Goal: Transaction & Acquisition: Purchase product/service

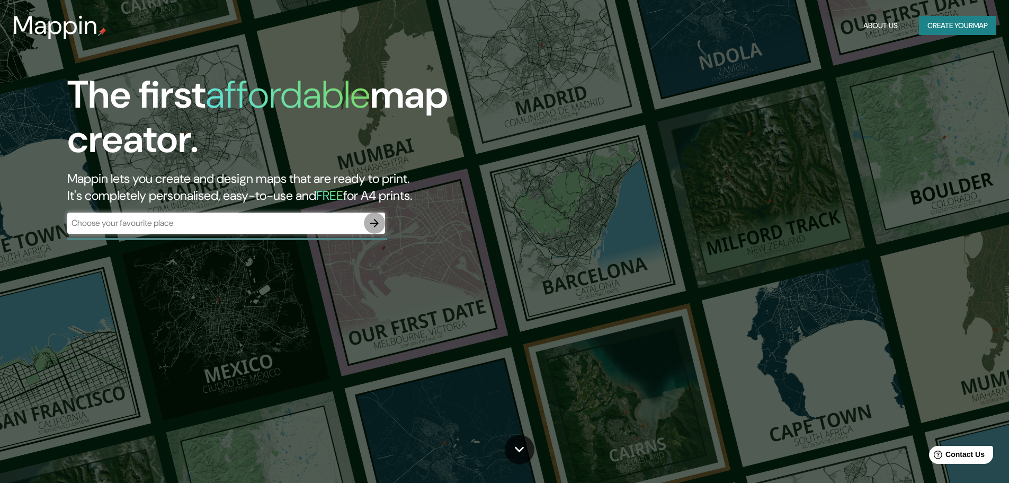
click at [375, 219] on icon "button" at bounding box center [374, 223] width 13 height 13
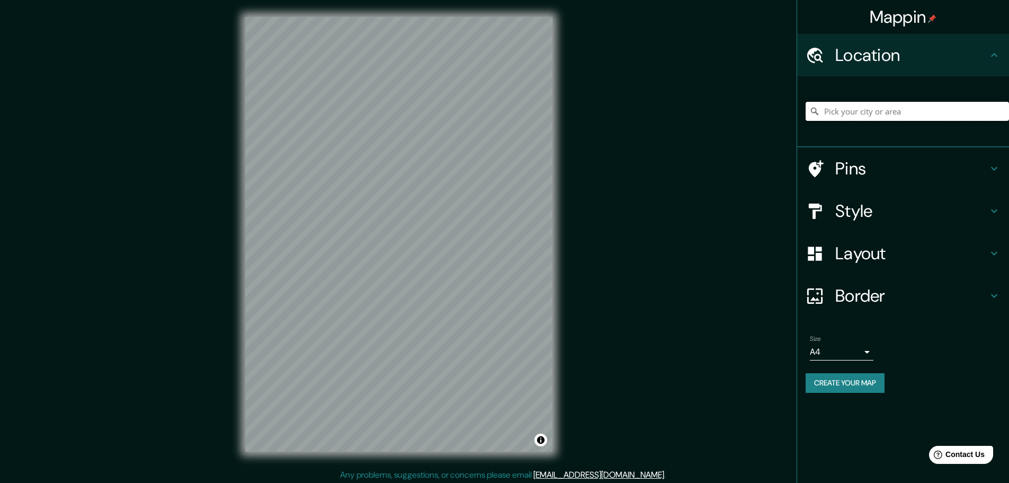
click at [840, 109] on input "Pick your city or area" at bounding box center [907, 111] width 203 height 19
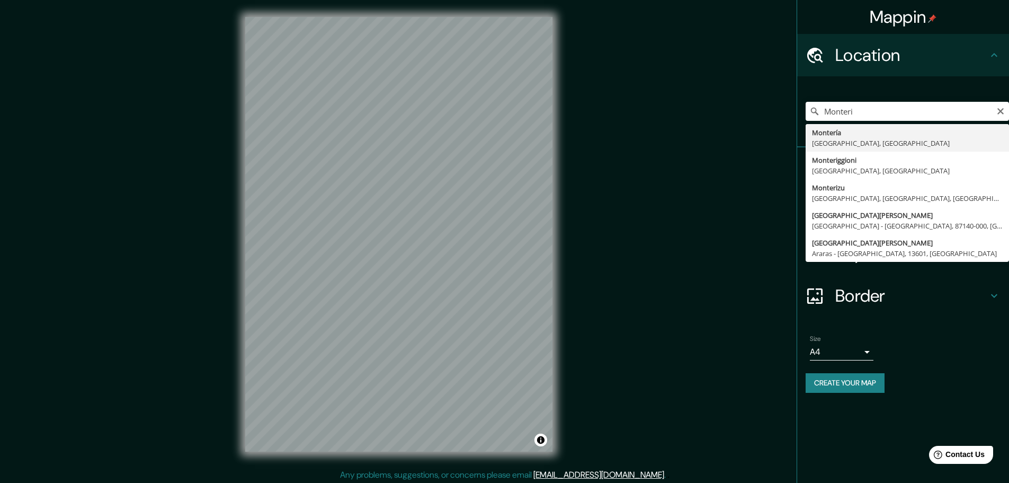
type input "Montería, [GEOGRAPHIC_DATA], [GEOGRAPHIC_DATA]"
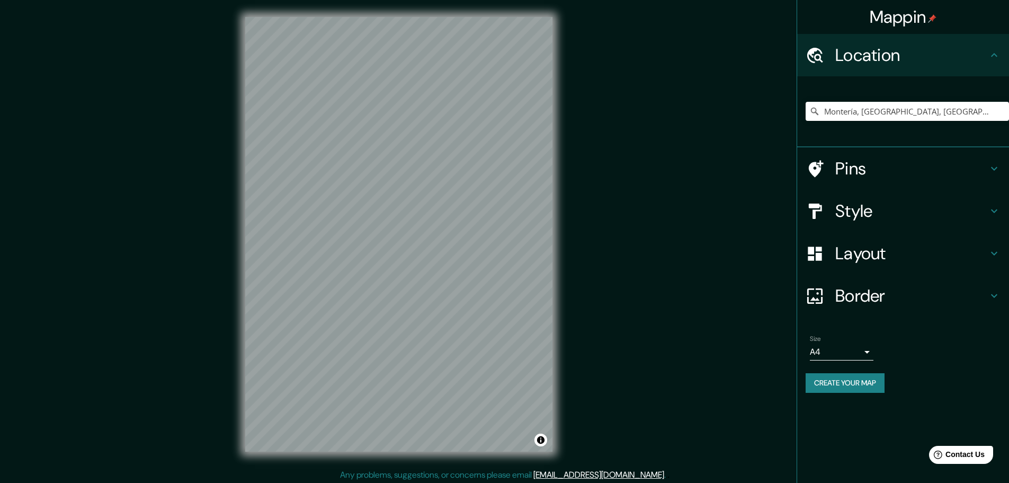
click at [876, 210] on h4 "Style" at bounding box center [912, 210] width 153 height 21
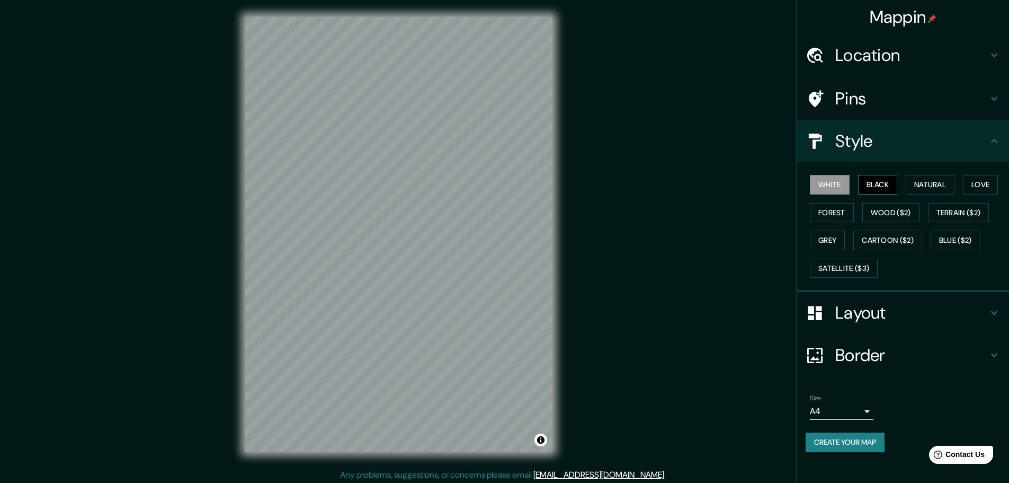
click at [881, 182] on button "Black" at bounding box center [878, 185] width 40 height 20
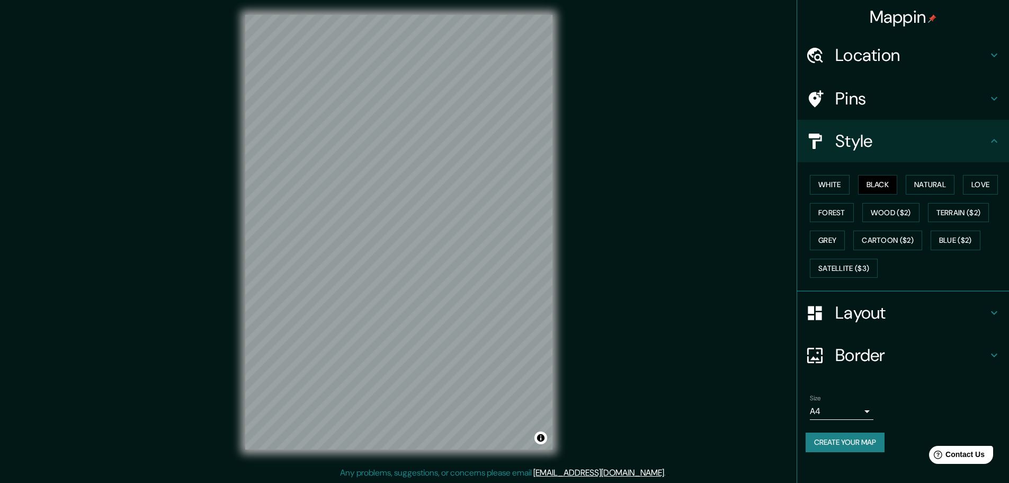
scroll to position [3, 0]
click at [998, 314] on icon at bounding box center [994, 312] width 13 height 13
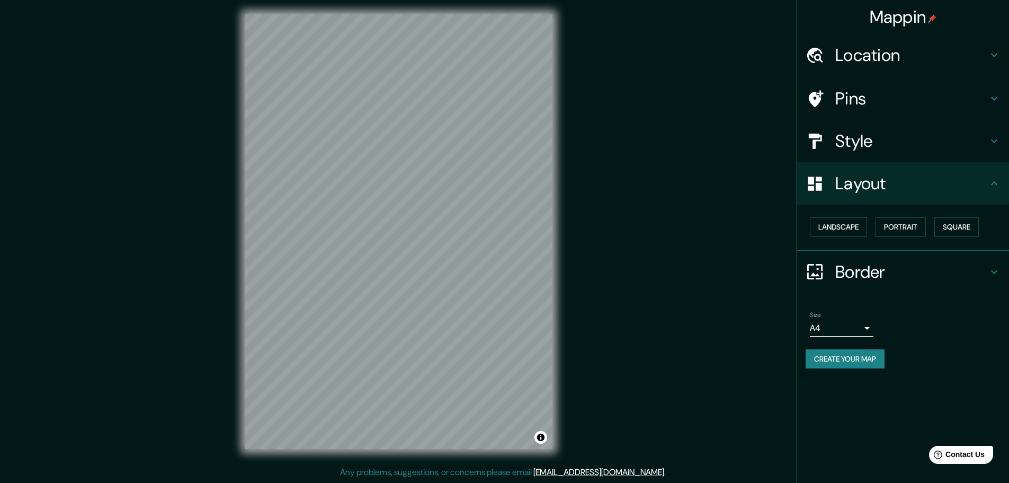
click at [995, 263] on div "Border" at bounding box center [904, 272] width 212 height 42
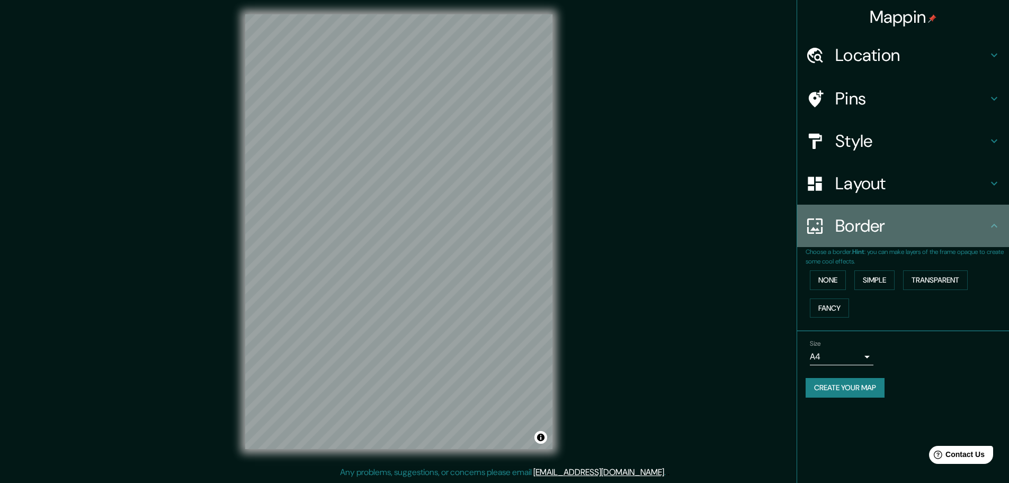
click at [996, 238] on div "Border" at bounding box center [904, 226] width 212 height 42
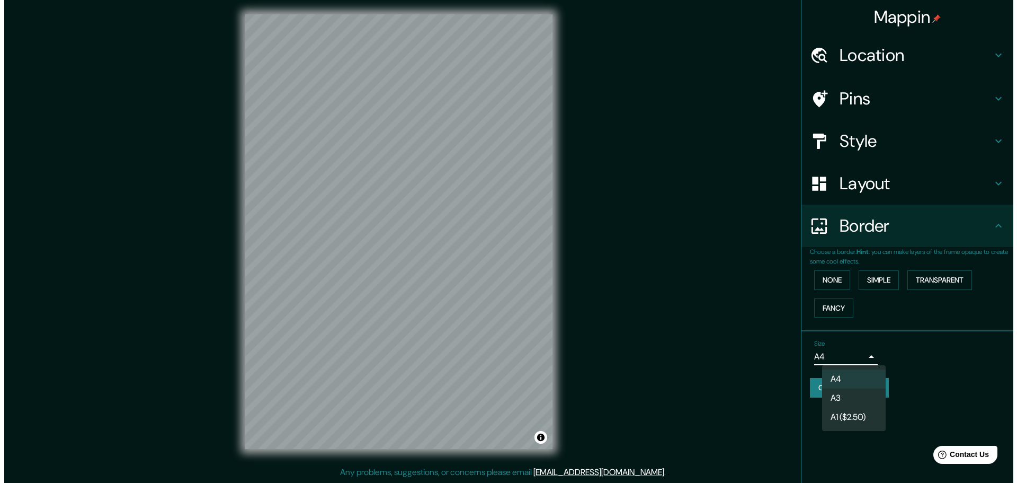
click at [865, 355] on body "Mappin Location Montería, Córdoba, Colombia Pins Style Layout Border Choose a b…" at bounding box center [504, 238] width 1009 height 483
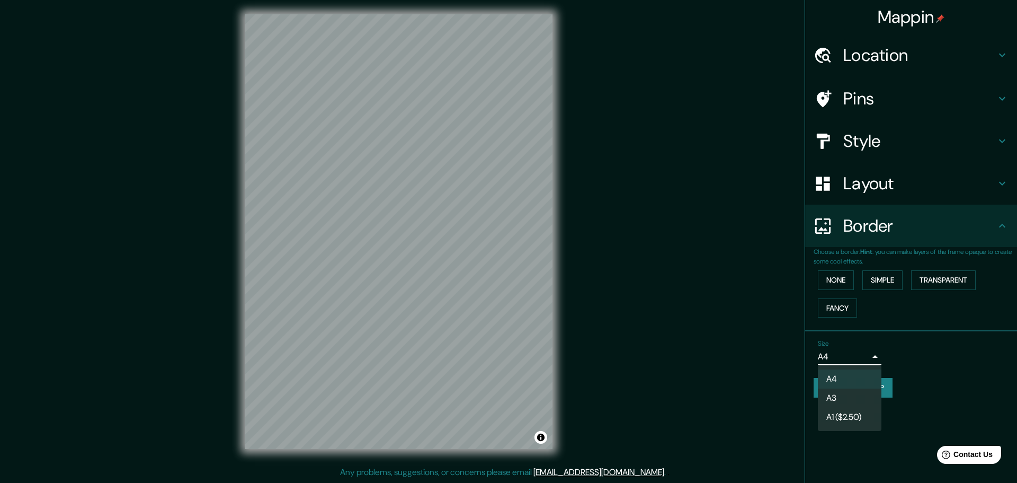
click at [833, 394] on li "A3" at bounding box center [850, 397] width 64 height 19
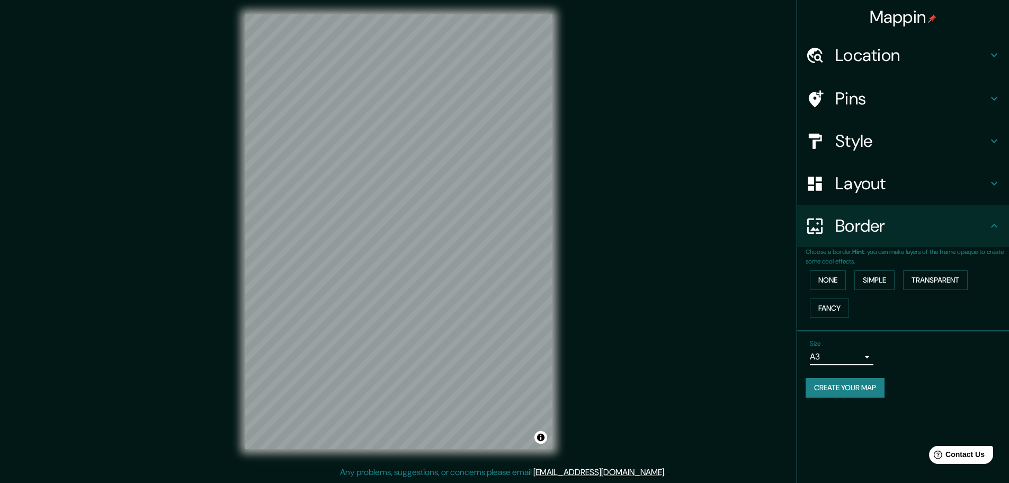
click at [854, 358] on body "Mappin Location Montería, Córdoba, Colombia Pins Style Layout Border Choose a b…" at bounding box center [504, 238] width 1009 height 483
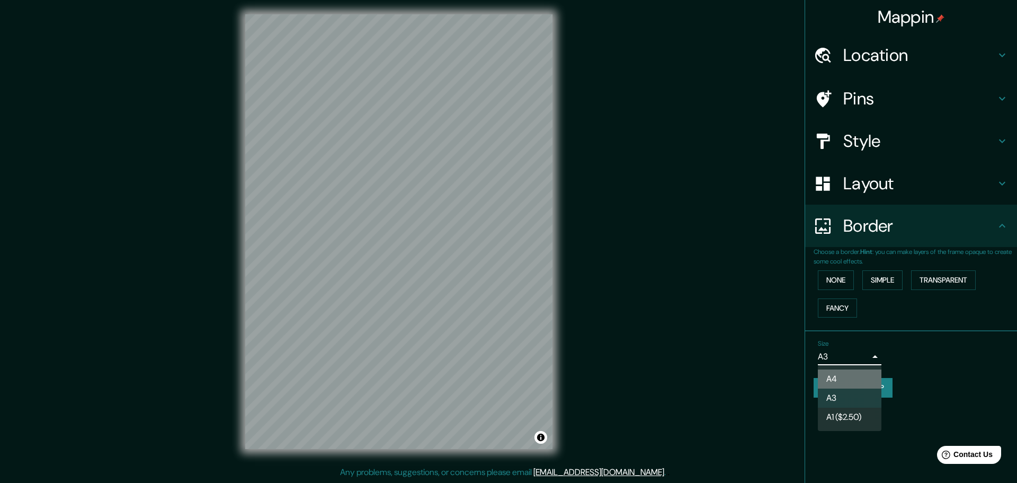
click at [851, 369] on li "A4" at bounding box center [850, 378] width 64 height 19
type input "single"
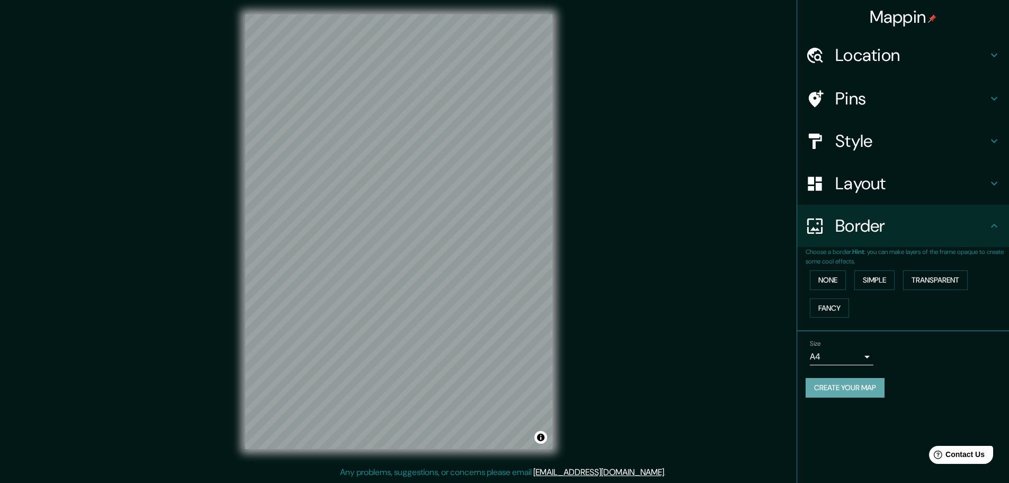
click at [817, 383] on button "Create your map" at bounding box center [845, 388] width 79 height 20
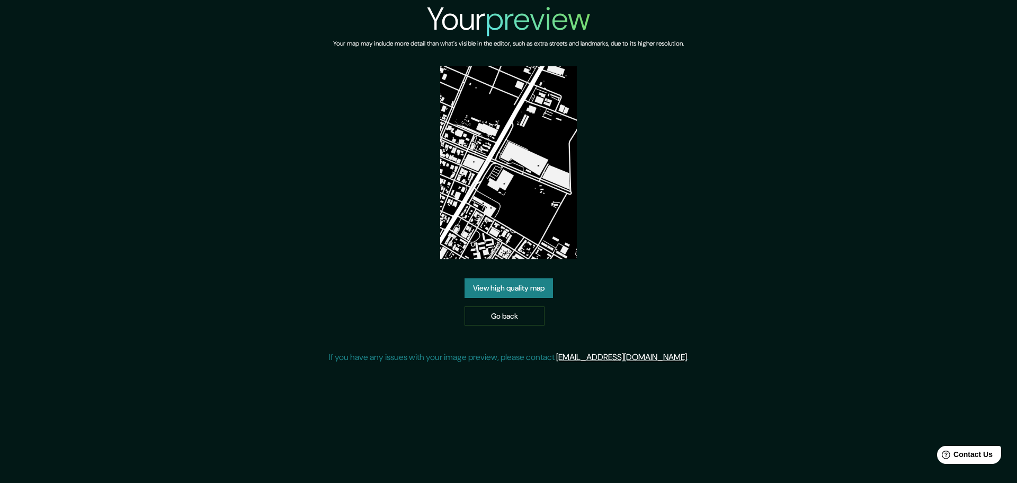
click at [498, 148] on img at bounding box center [508, 162] width 137 height 193
click at [504, 288] on link "View high quality map" at bounding box center [509, 288] width 88 height 20
click at [530, 291] on font "Ver mapa de alta calidad" at bounding box center [509, 289] width 79 height 10
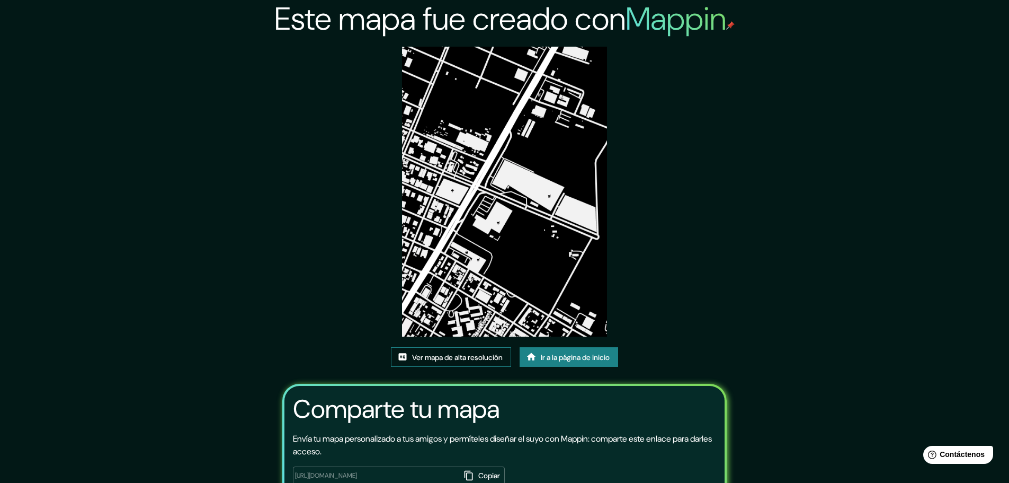
click at [475, 359] on font "Ver mapa de alta resolución" at bounding box center [457, 357] width 91 height 10
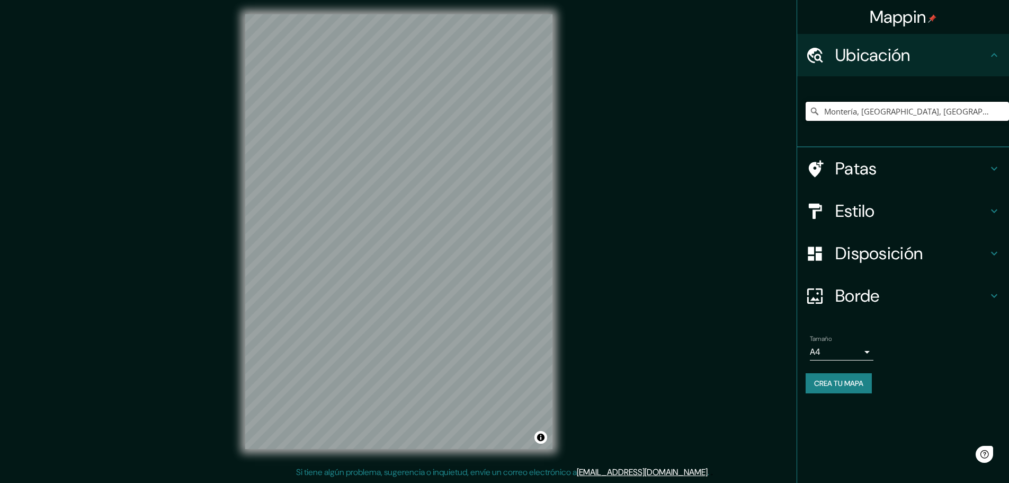
click at [888, 112] on input "Montería, [GEOGRAPHIC_DATA], [GEOGRAPHIC_DATA]" at bounding box center [907, 111] width 203 height 19
click at [977, 114] on input "Montería, [GEOGRAPHIC_DATA], [GEOGRAPHIC_DATA]" at bounding box center [907, 111] width 203 height 19
click at [617, 171] on div "Mappin Ubicación Montería, [GEOGRAPHIC_DATA], [GEOGRAPHIC_DATA] Patas Estilo Di…" at bounding box center [504, 239] width 1009 height 485
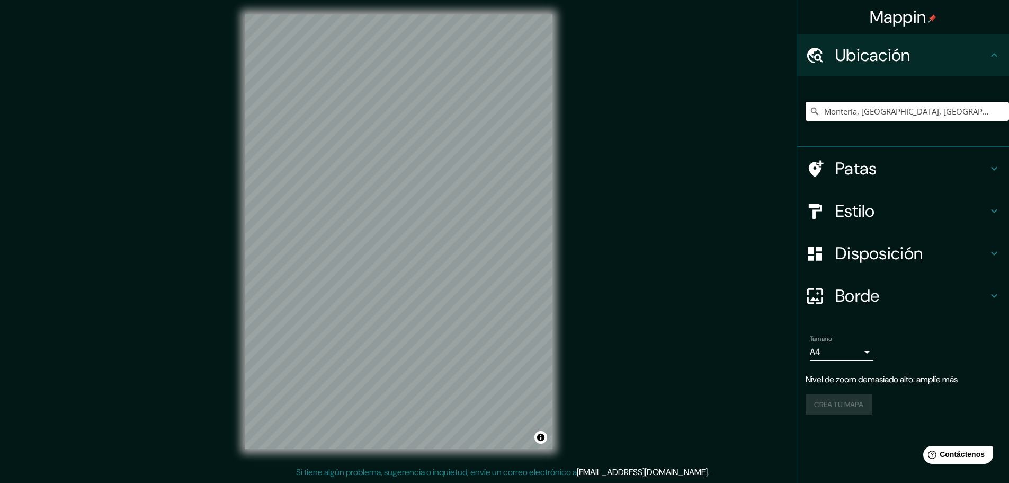
click at [955, 118] on input "Montería, [GEOGRAPHIC_DATA], [GEOGRAPHIC_DATA]" at bounding box center [907, 111] width 203 height 19
drag, startPoint x: 955, startPoint y: 118, endPoint x: 755, endPoint y: 110, distance: 199.9
click at [763, 120] on div "Mappin Ubicación Montería, [GEOGRAPHIC_DATA], [GEOGRAPHIC_DATA] Patas Estilo Di…" at bounding box center [504, 239] width 1009 height 485
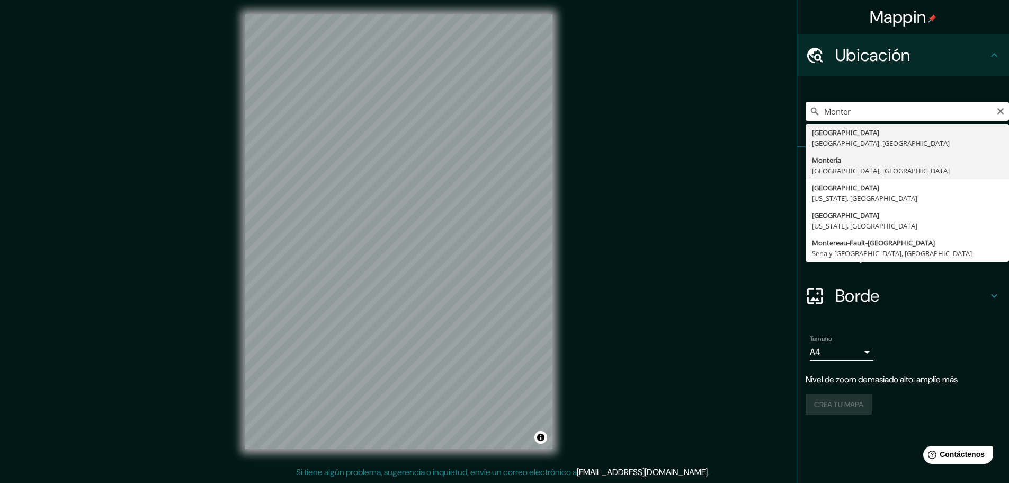
type input "Montería, [GEOGRAPHIC_DATA], [GEOGRAPHIC_DATA]"
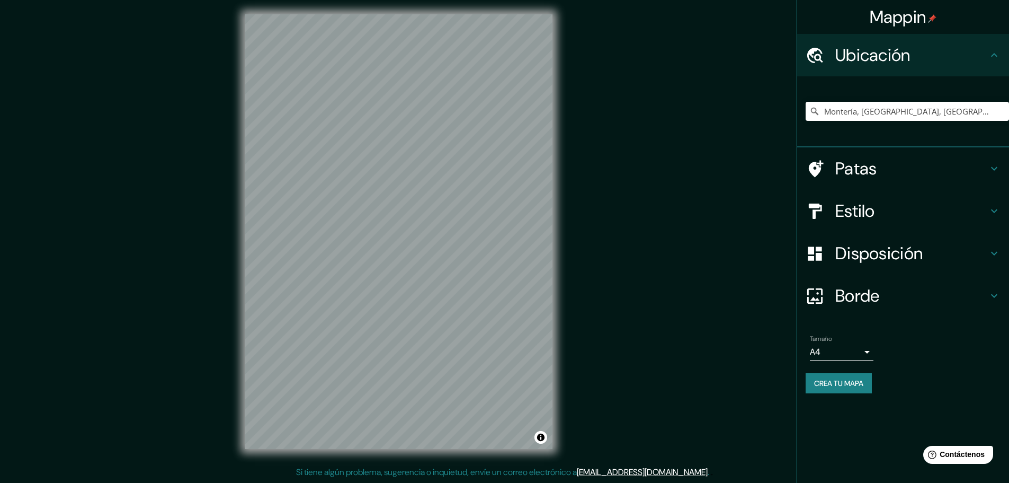
click at [875, 211] on font "Estilo" at bounding box center [856, 211] width 40 height 22
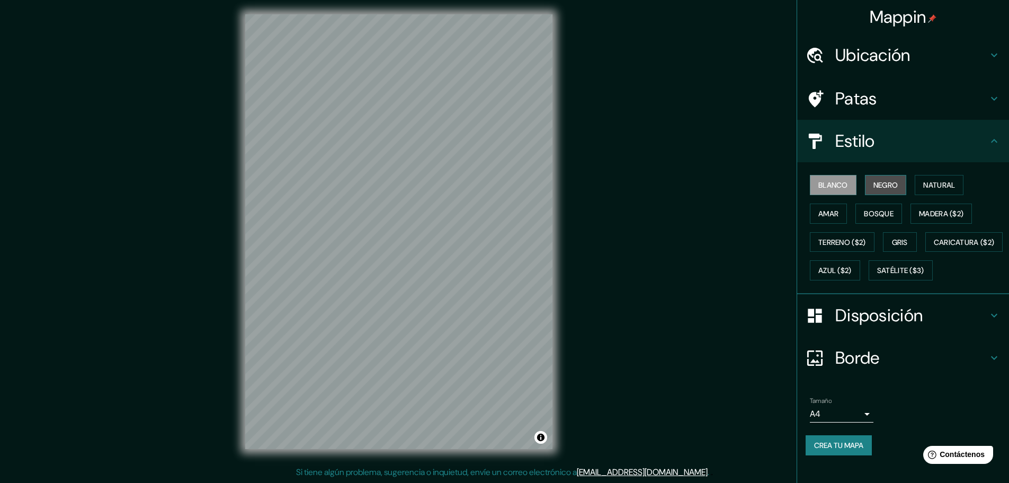
click at [887, 185] on font "Negro" at bounding box center [886, 185] width 25 height 10
click at [927, 184] on font "Natural" at bounding box center [940, 185] width 32 height 10
click at [828, 212] on font "Amar" at bounding box center [829, 214] width 20 height 10
click at [864, 210] on font "Bosque" at bounding box center [879, 214] width 30 height 10
click at [919, 211] on font "Madera ($2)" at bounding box center [941, 214] width 45 height 10
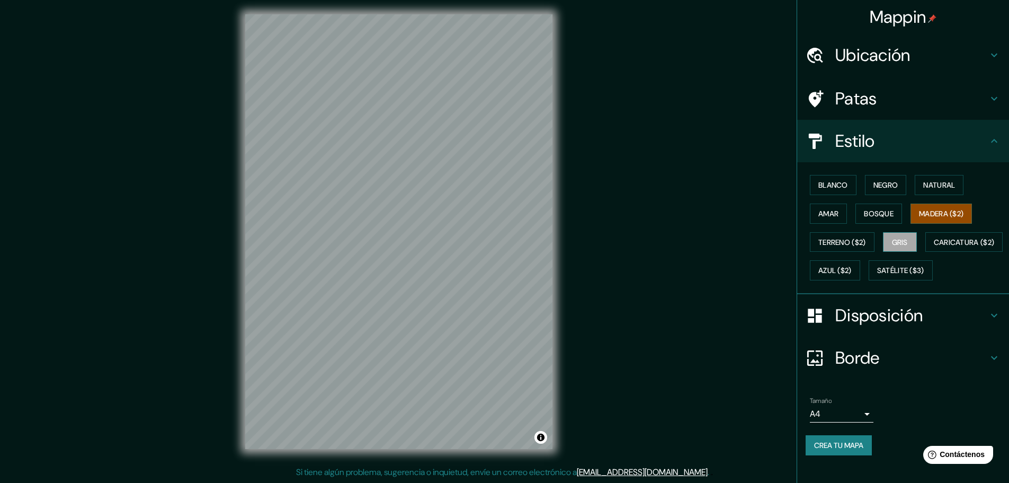
click at [896, 237] on font "Gris" at bounding box center [900, 242] width 16 height 10
click at [861, 267] on button "Azul ($2)" at bounding box center [835, 270] width 50 height 20
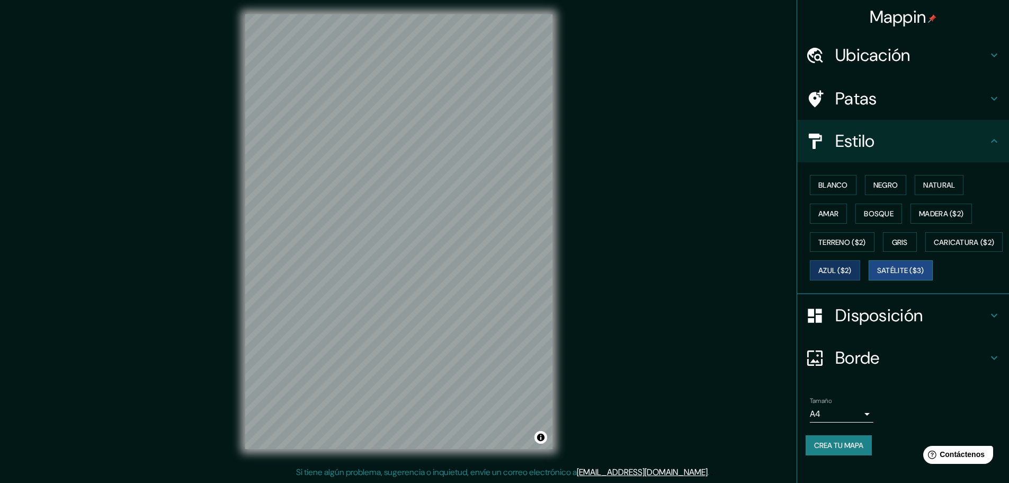
click at [878, 276] on font "Satélite ($3)" at bounding box center [901, 271] width 47 height 10
click at [836, 182] on font "Blanco" at bounding box center [834, 185] width 30 height 10
